Goal: Information Seeking & Learning: Find specific fact

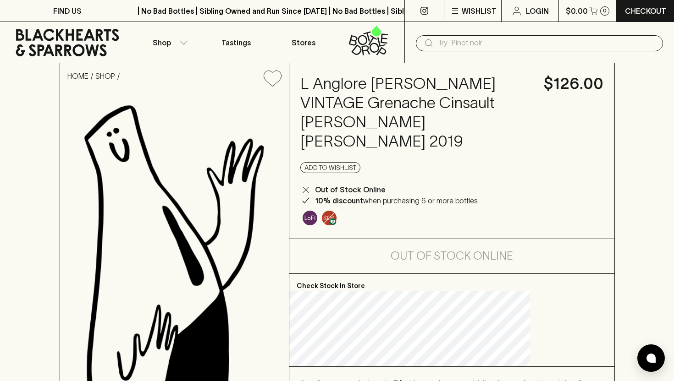
scroll to position [0, 0]
click at [389, 86] on h4 "L Anglore [PERSON_NAME] VINTAGE Grenache Cinsault [PERSON_NAME] [PERSON_NAME] 2…" at bounding box center [416, 112] width 232 height 77
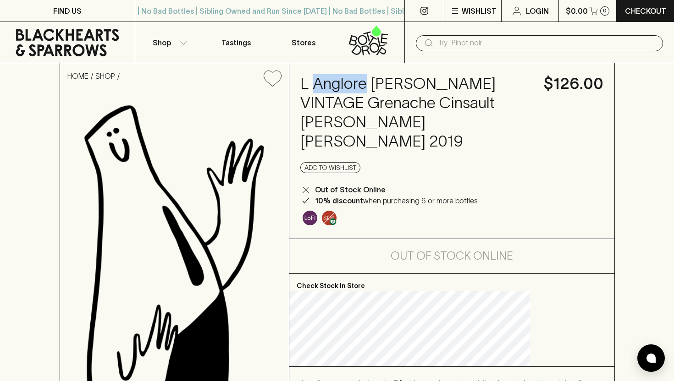
click at [389, 86] on h4 "L Anglore [PERSON_NAME] VINTAGE Grenache Cinsault [PERSON_NAME] [PERSON_NAME] 2…" at bounding box center [416, 112] width 232 height 77
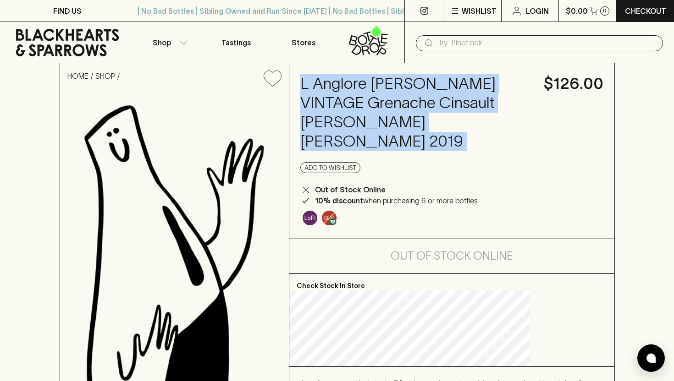
click at [389, 86] on h4 "L Anglore [PERSON_NAME] VINTAGE Grenache Cinsault [PERSON_NAME] [PERSON_NAME] 2…" at bounding box center [416, 112] width 232 height 77
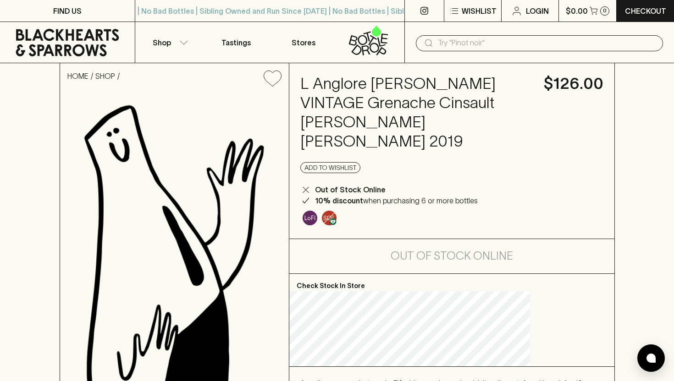
click at [427, 87] on h4 "L Anglore [PERSON_NAME] VINTAGE Grenache Cinsault [PERSON_NAME] [PERSON_NAME] 2…" at bounding box center [416, 112] width 232 height 77
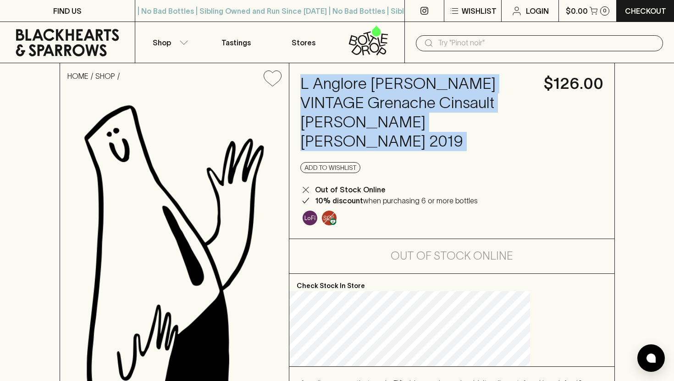
click at [427, 87] on h4 "L Anglore [PERSON_NAME] VINTAGE Grenache Cinsault [PERSON_NAME] [PERSON_NAME] 2…" at bounding box center [416, 112] width 232 height 77
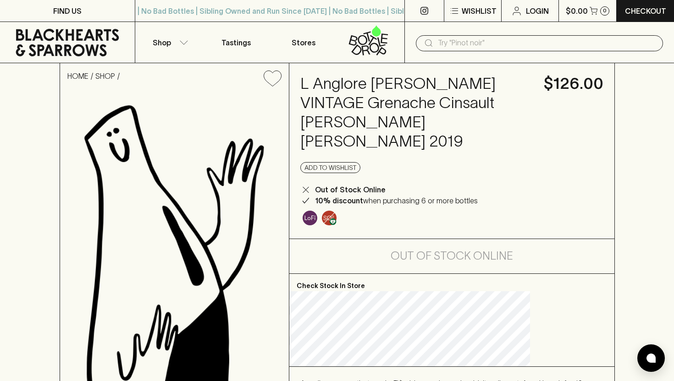
click at [482, 46] on input "text" at bounding box center [547, 43] width 218 height 15
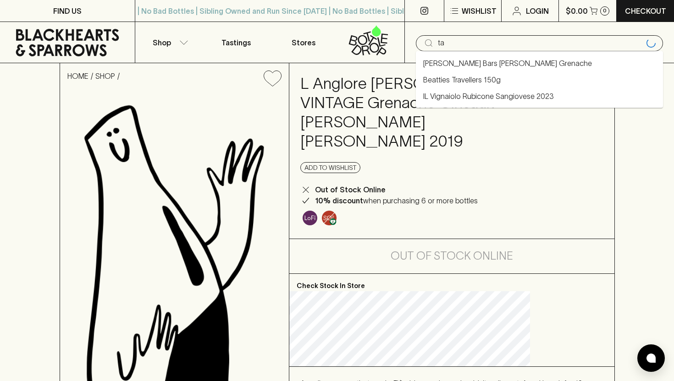
type input "t"
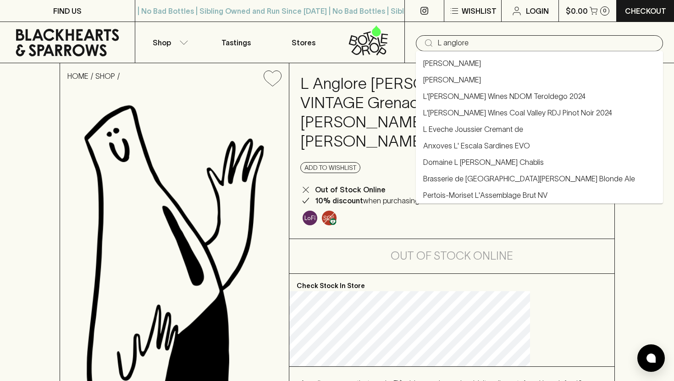
type input "L anglore"
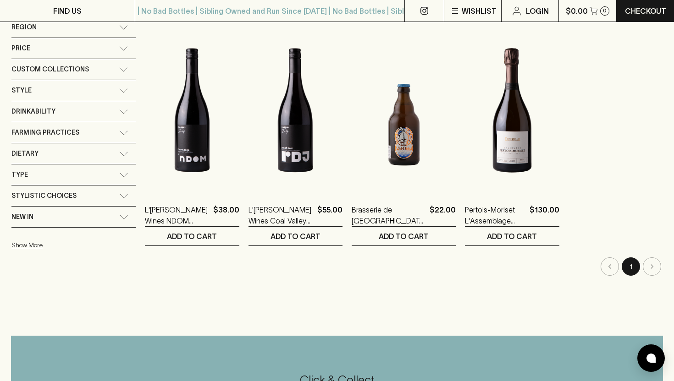
scroll to position [153, 0]
